Goal: Task Accomplishment & Management: Manage account settings

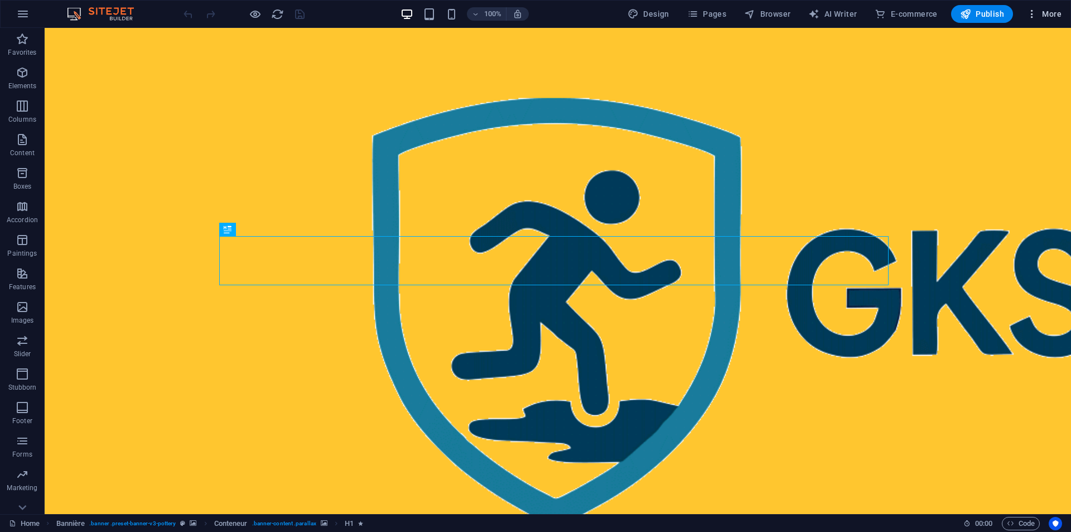
click at [1050, 12] on font "More" at bounding box center [1052, 13] width 20 height 9
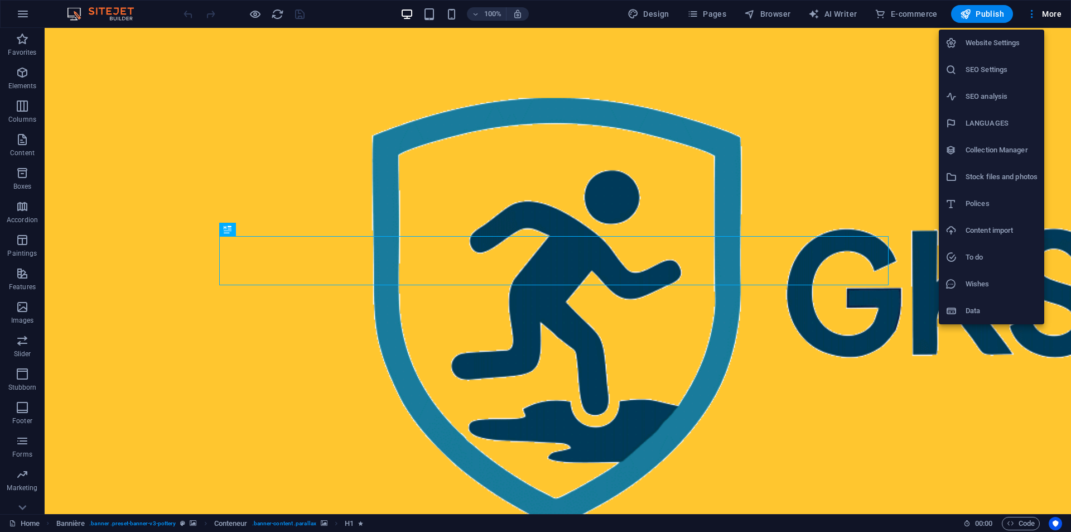
click at [994, 69] on font "SEO Settings" at bounding box center [987, 69] width 42 height 8
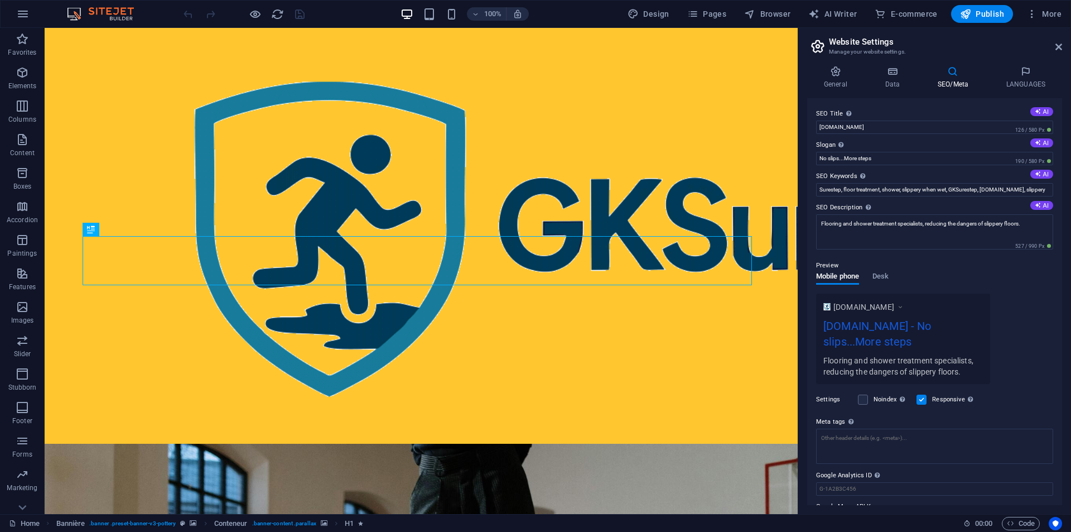
scroll to position [31, 0]
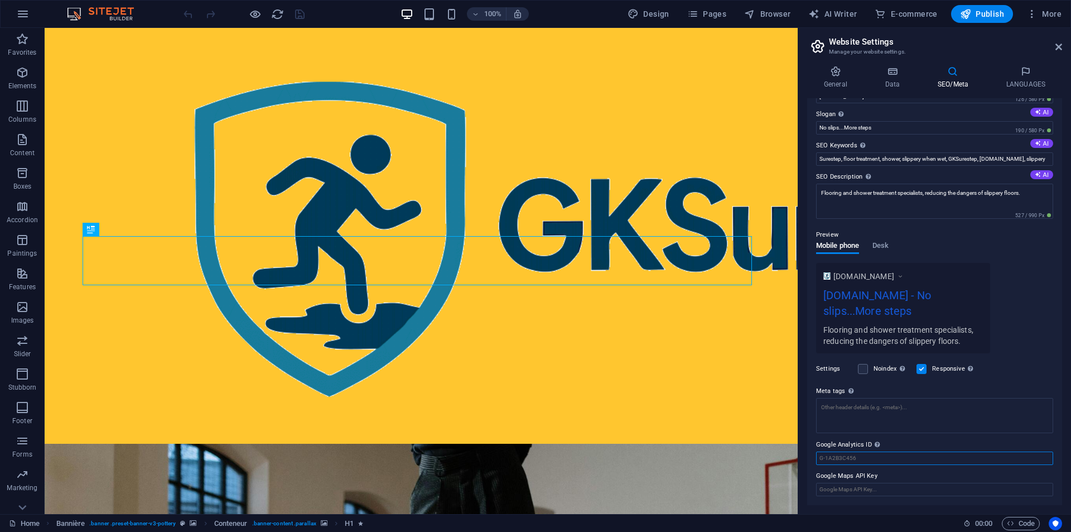
drag, startPoint x: 860, startPoint y: 461, endPoint x: 807, endPoint y: 458, distance: 53.1
click at [807, 458] on div "SEO Title Website title. Choose a title that stands out in search engine result…" at bounding box center [934, 301] width 255 height 407
paste input "G-V7H10JTCPH"
type input "G-V7H10JTCPH"
click at [961, 442] on label "Google Analytics ID Please add only the Google Analytics ID. We will automatica…" at bounding box center [934, 444] width 237 height 13
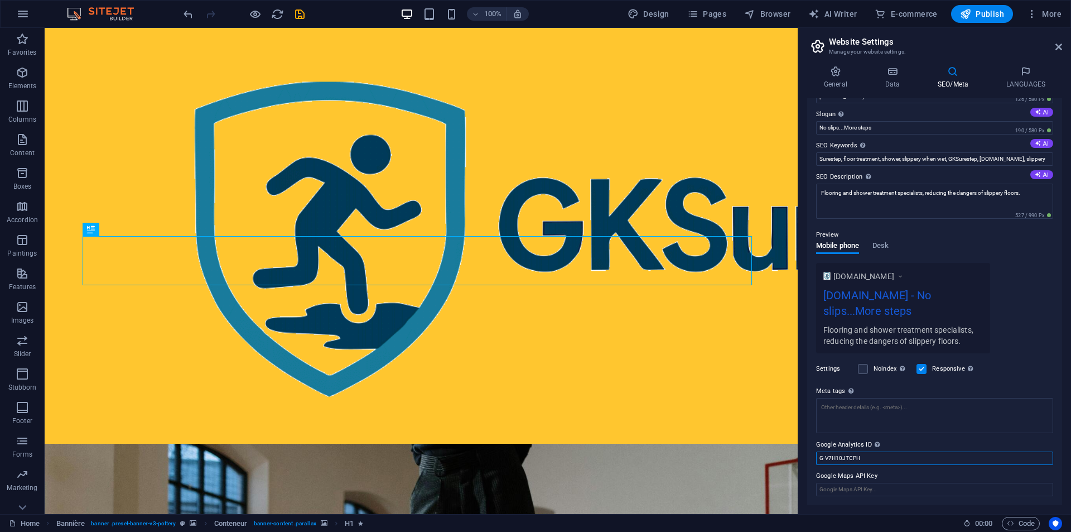
click at [961, 451] on input "G-V7H10JTCPH" at bounding box center [934, 457] width 237 height 13
click at [300, 14] on icon "save" at bounding box center [300, 14] width 13 height 13
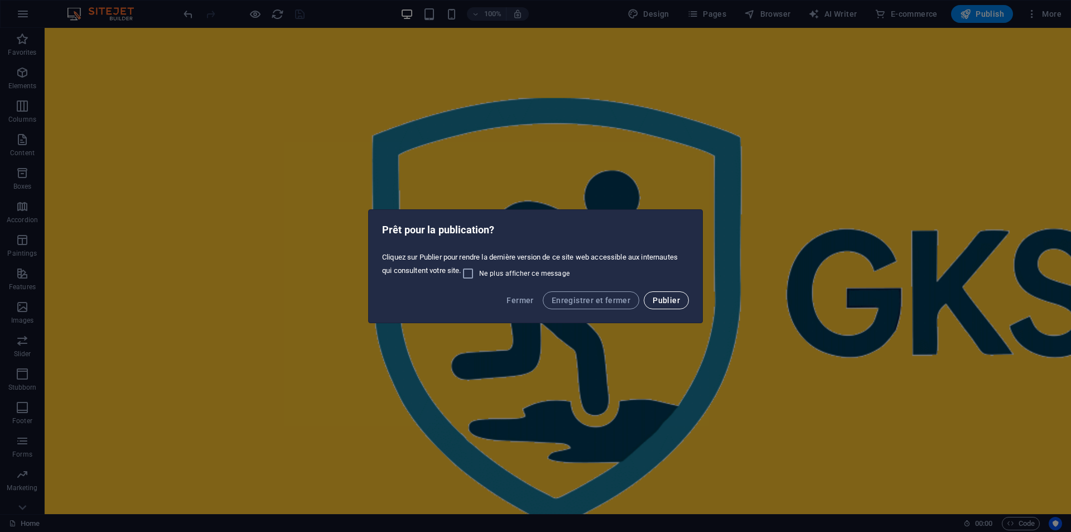
click at [663, 300] on span "Publier" at bounding box center [666, 300] width 27 height 9
